Goal: Information Seeking & Learning: Learn about a topic

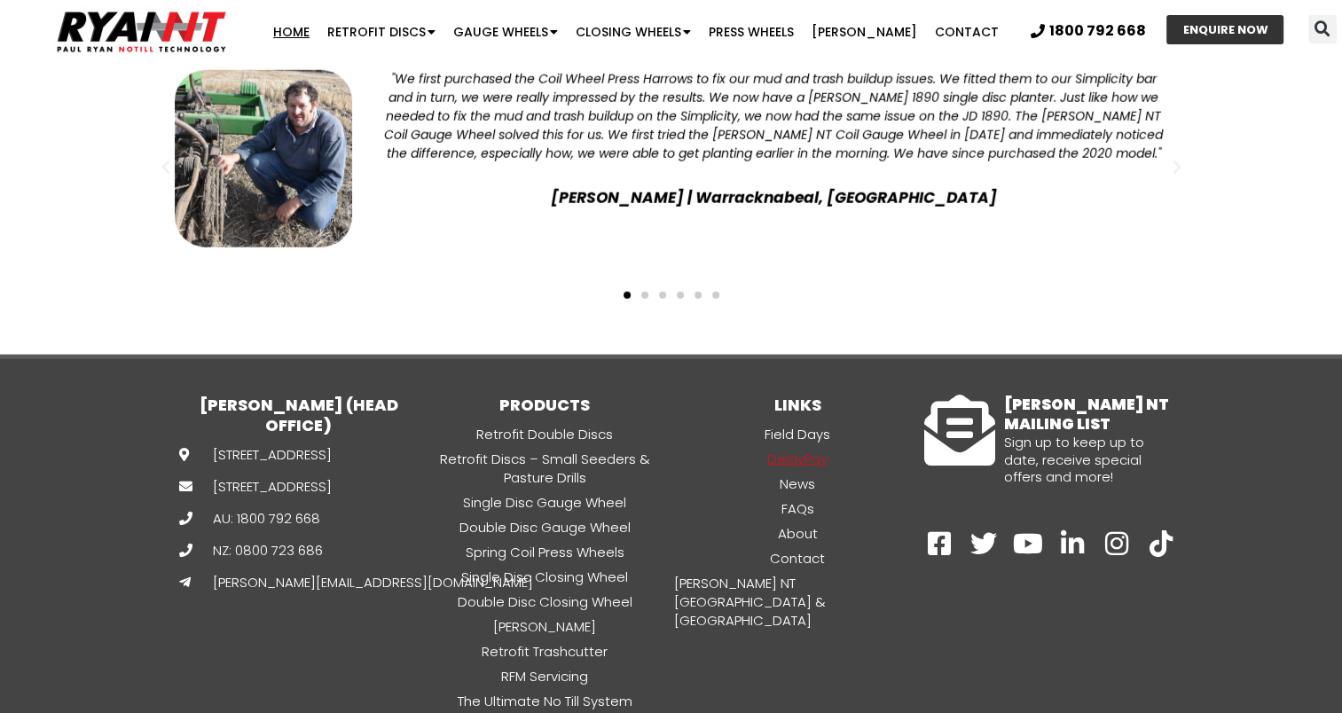
scroll to position [4727, 0]
